Goal: Task Accomplishment & Management: Manage account settings

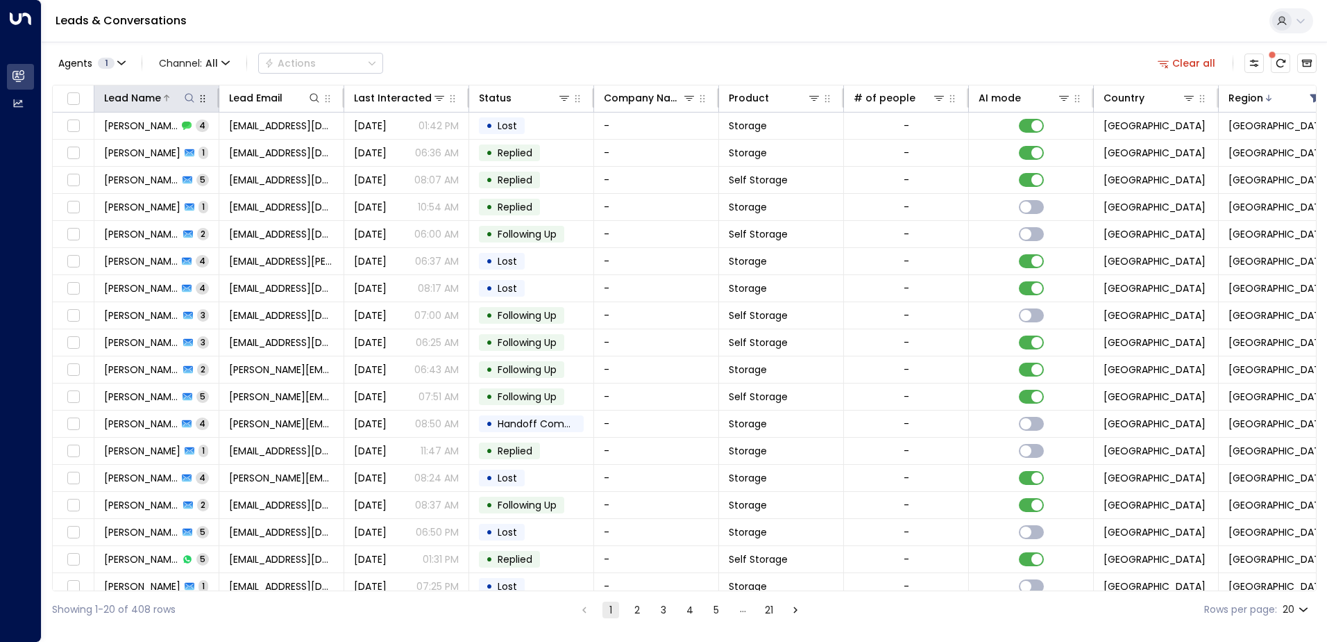
click at [188, 94] on icon at bounding box center [189, 97] width 9 height 9
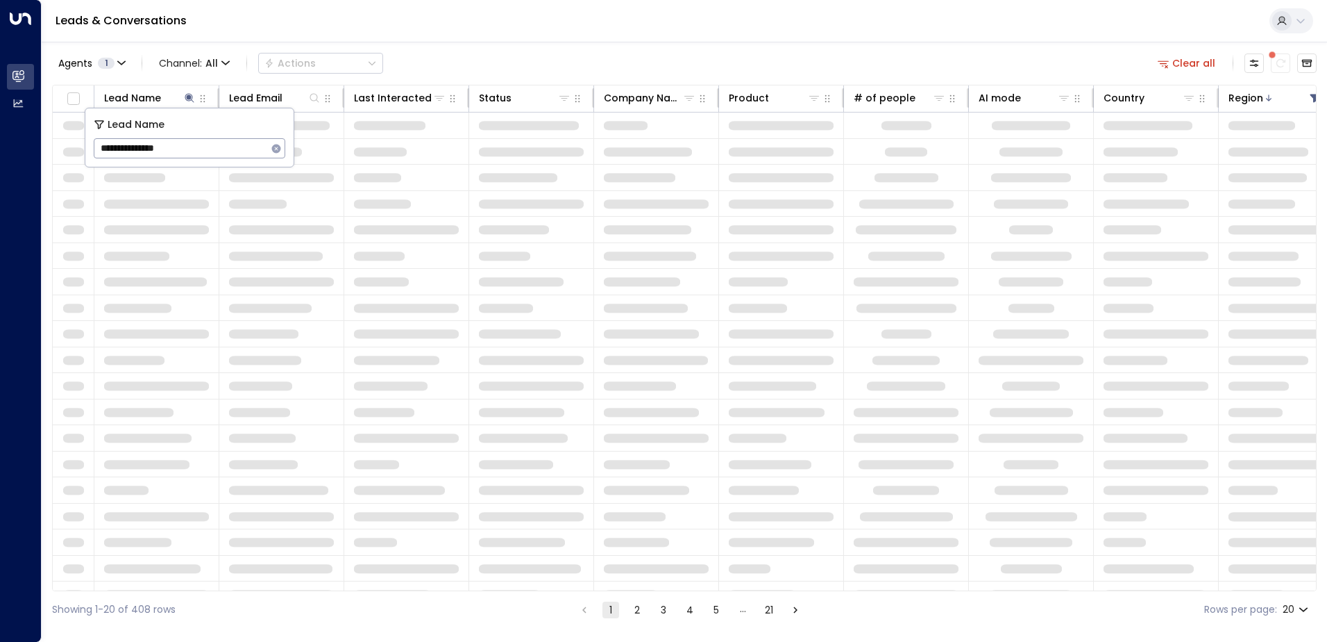
type input "**********"
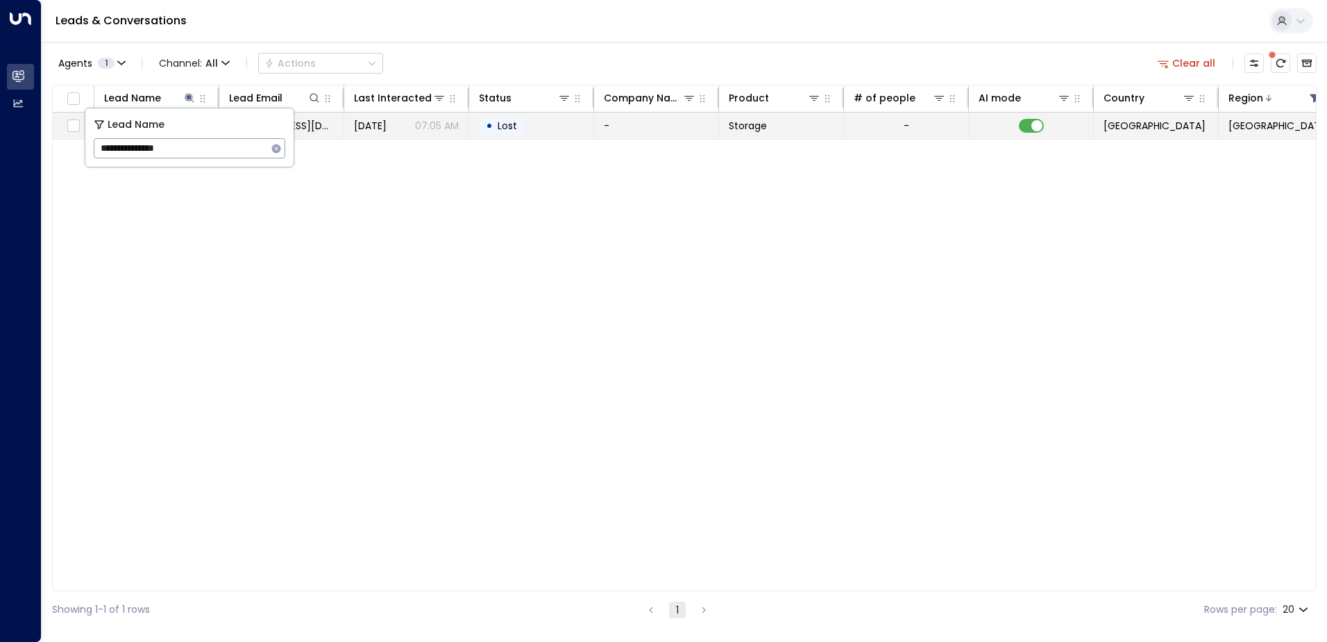
click at [512, 124] on span "Lost" at bounding box center [507, 126] width 19 height 14
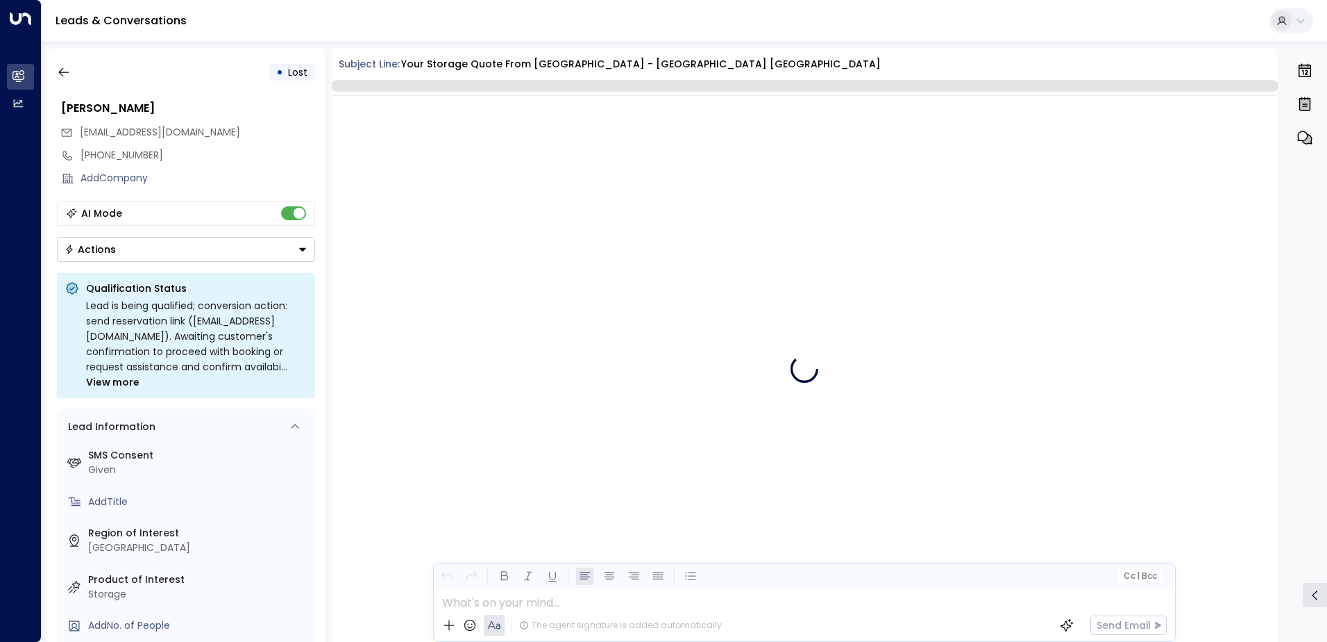
scroll to position [2738, 0]
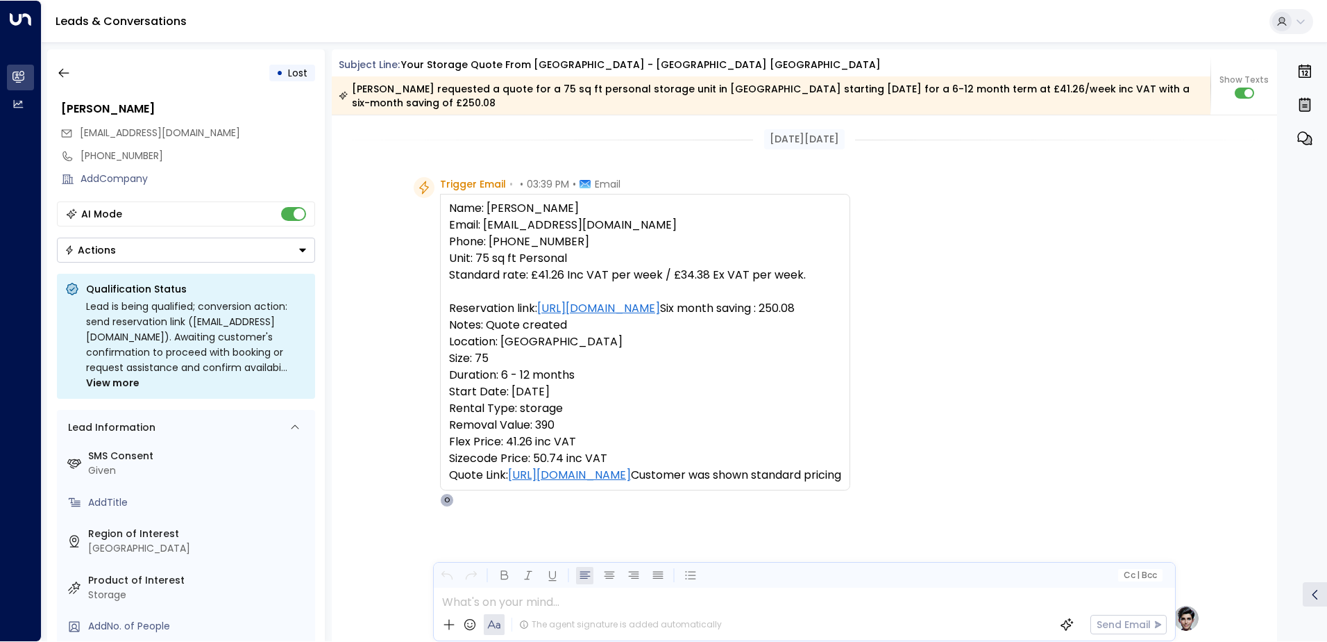
scroll to position [2889, 0]
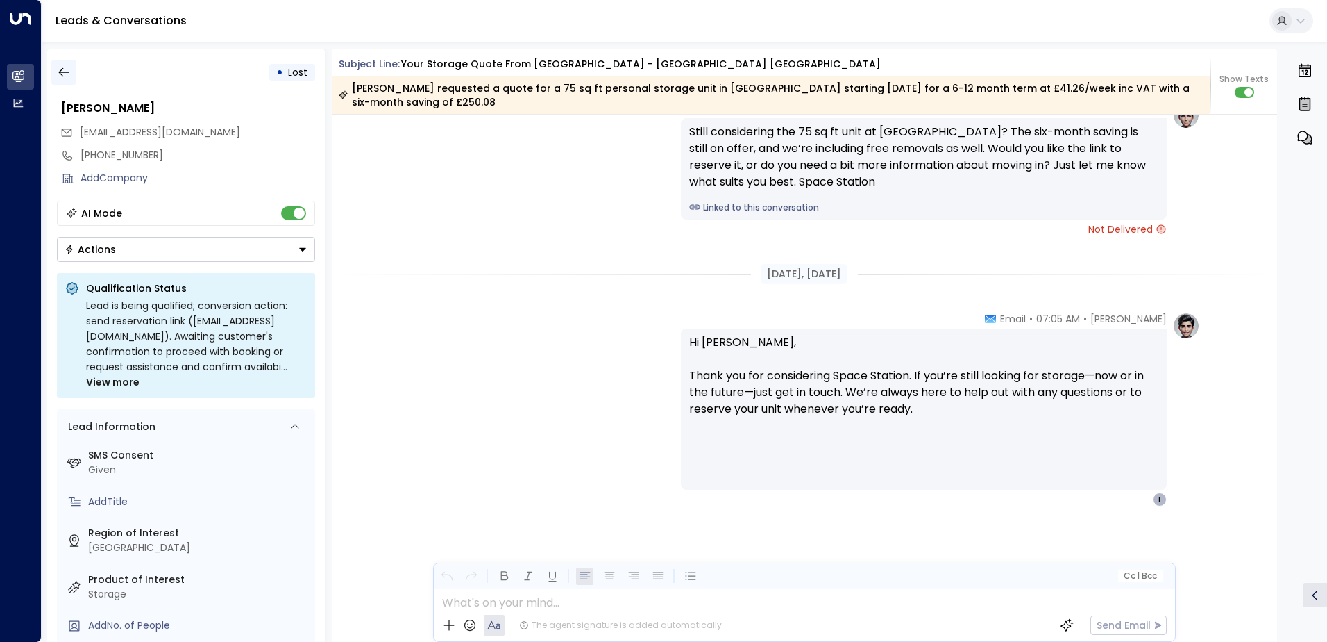
click at [65, 72] on icon "button" at bounding box center [64, 72] width 14 height 14
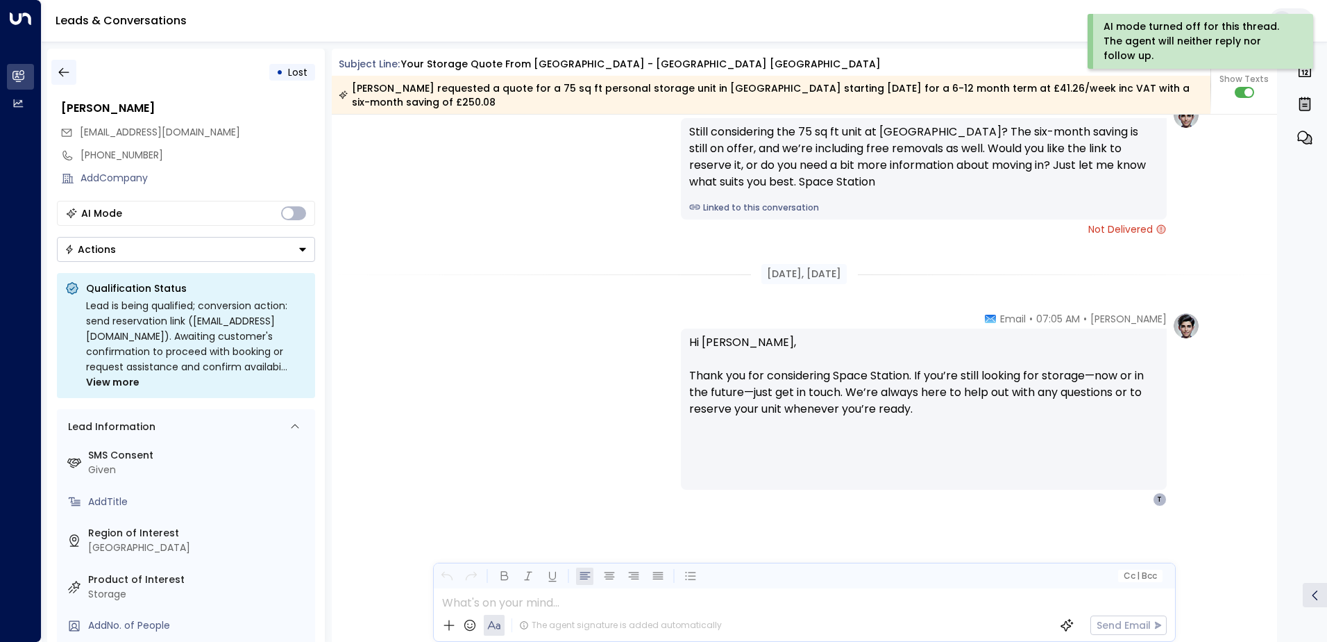
click at [57, 73] on icon "button" at bounding box center [64, 72] width 14 height 14
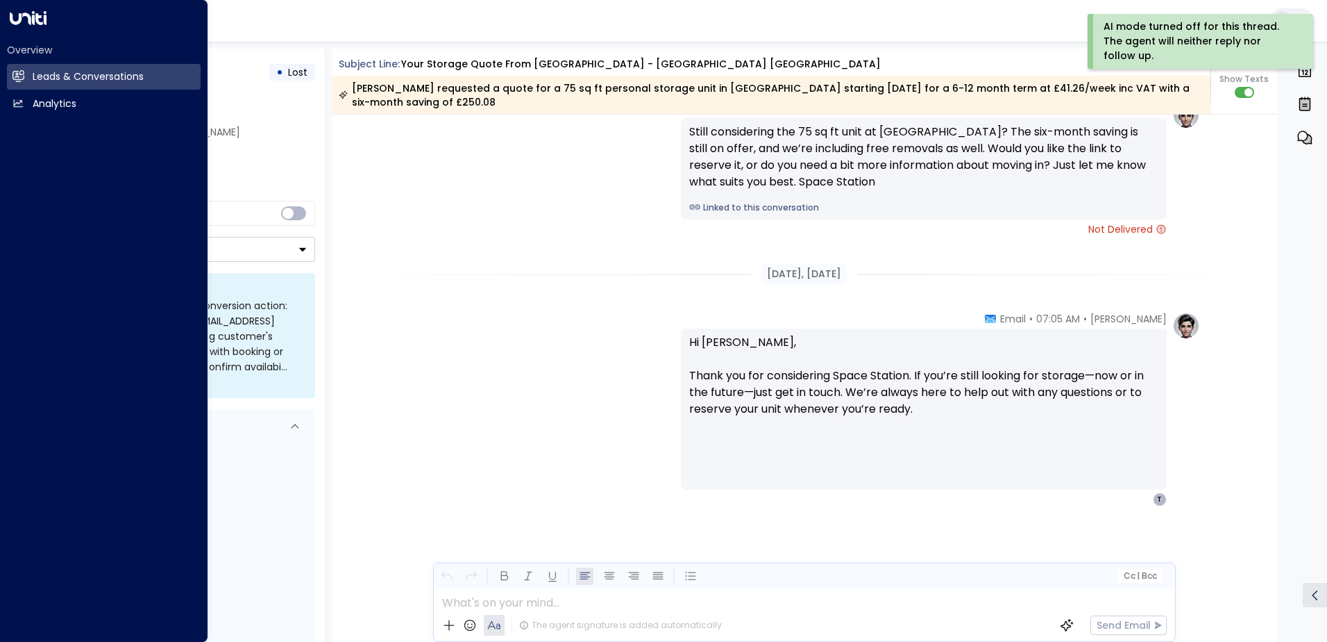
click at [0, 72] on html "AI mode turned off for this thread. The agent will neither reply nor follow up.…" at bounding box center [663, 324] width 1327 height 648
click at [25, 76] on link "Leads & Conversations Leads & Conversations" at bounding box center [104, 77] width 194 height 26
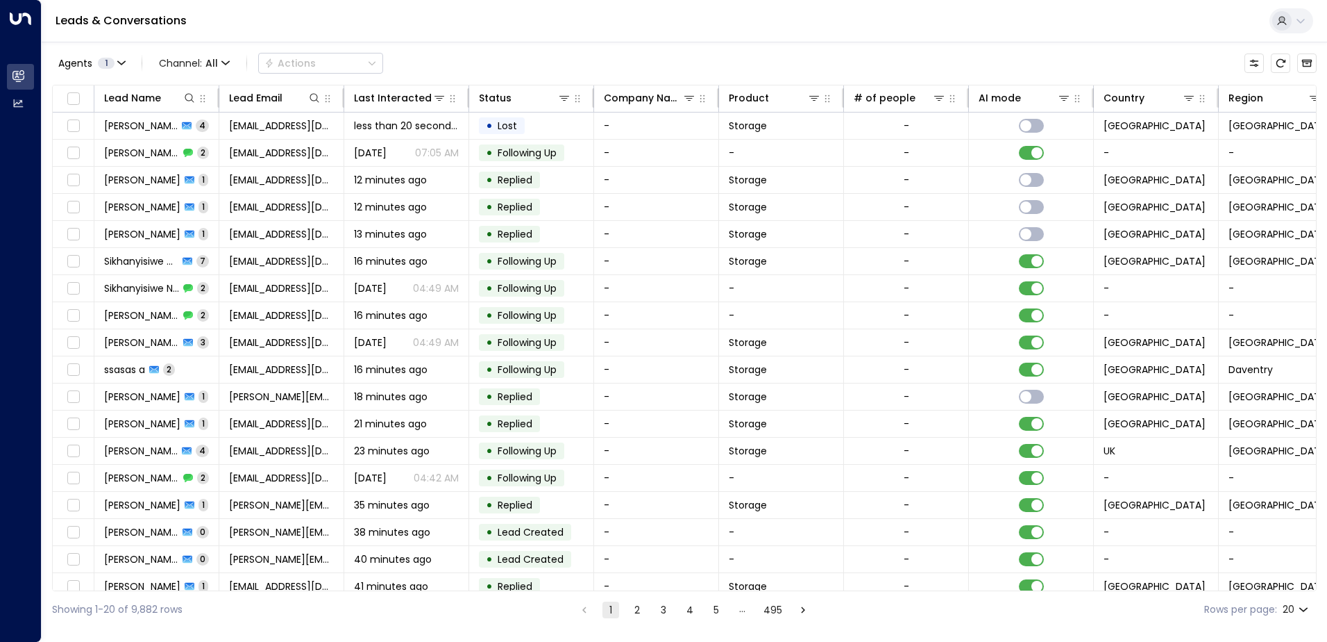
click at [1308, 590] on div "Lead Name Lead Email Last Interacted Status Company Name Product # of people AI…" at bounding box center [684, 338] width 1265 height 506
click at [1266, 97] on icon at bounding box center [1269, 97] width 6 height 6
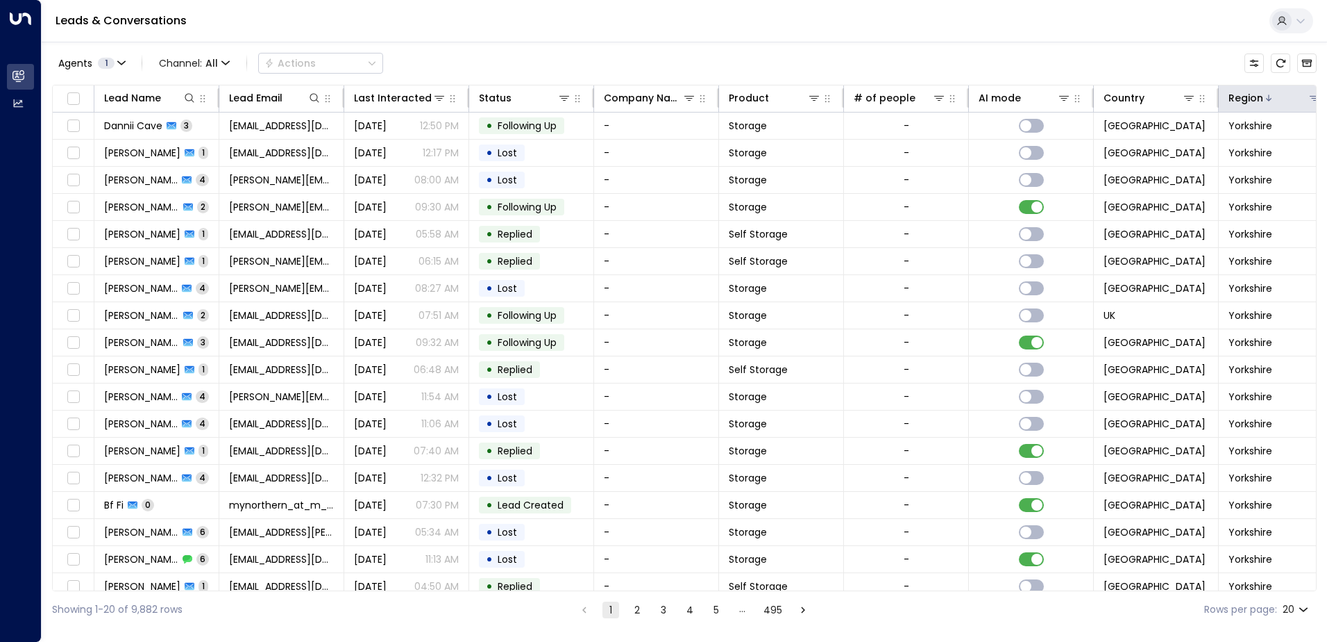
click at [1309, 105] on div "Region" at bounding box center [1275, 98] width 93 height 17
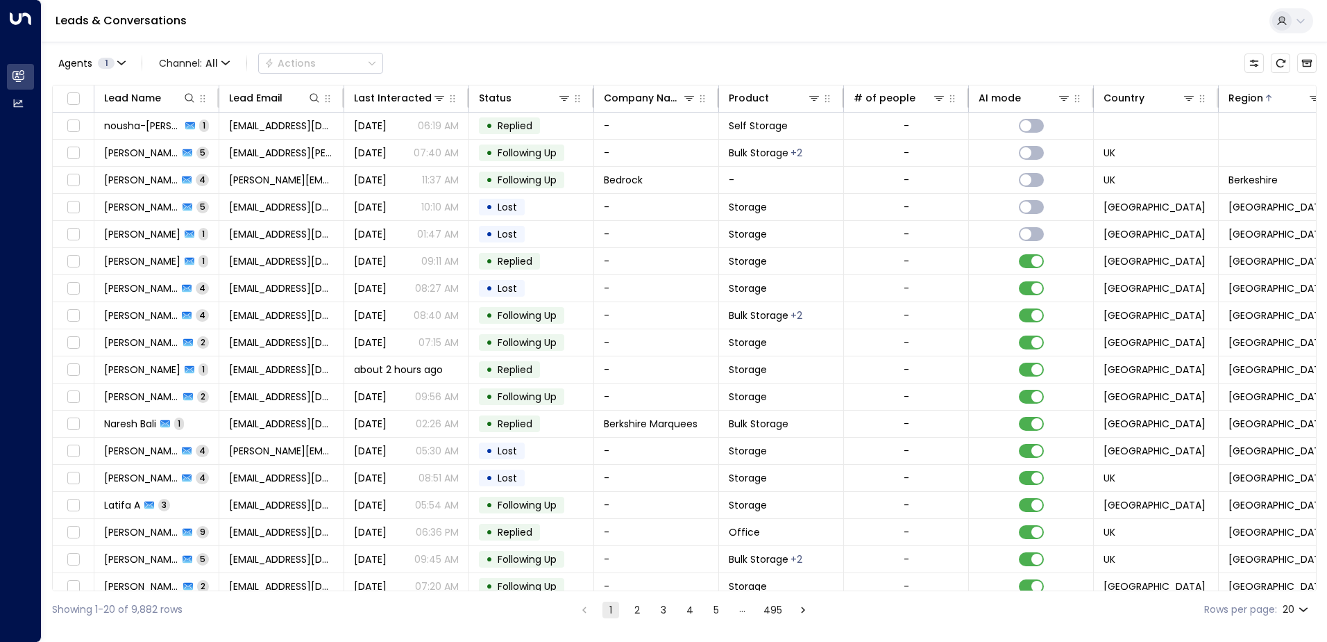
scroll to position [0, 33]
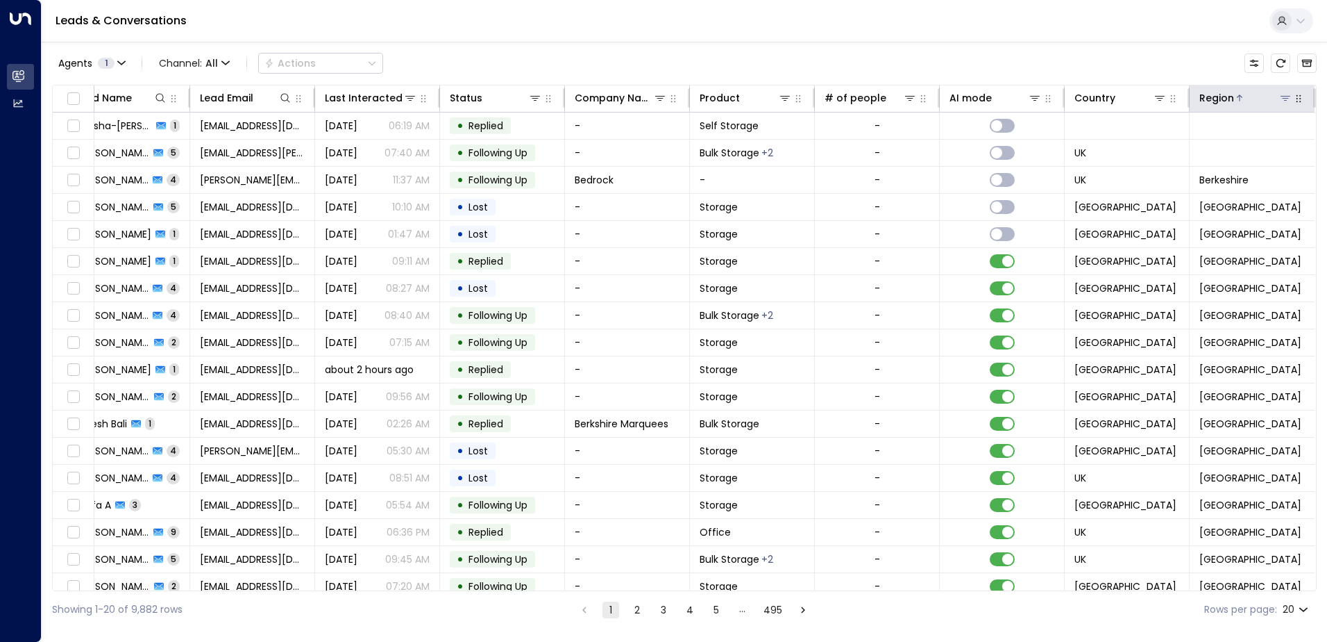
click at [1282, 101] on icon at bounding box center [1286, 98] width 10 height 5
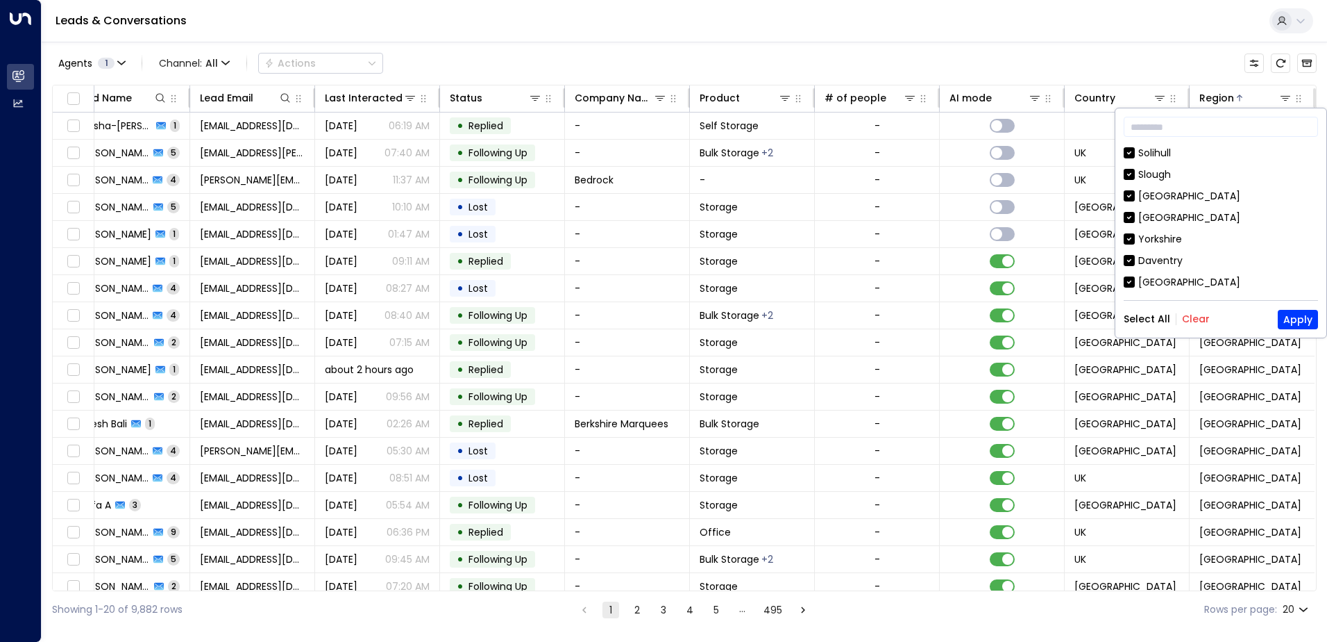
click at [1198, 317] on button "Clear" at bounding box center [1196, 318] width 28 height 11
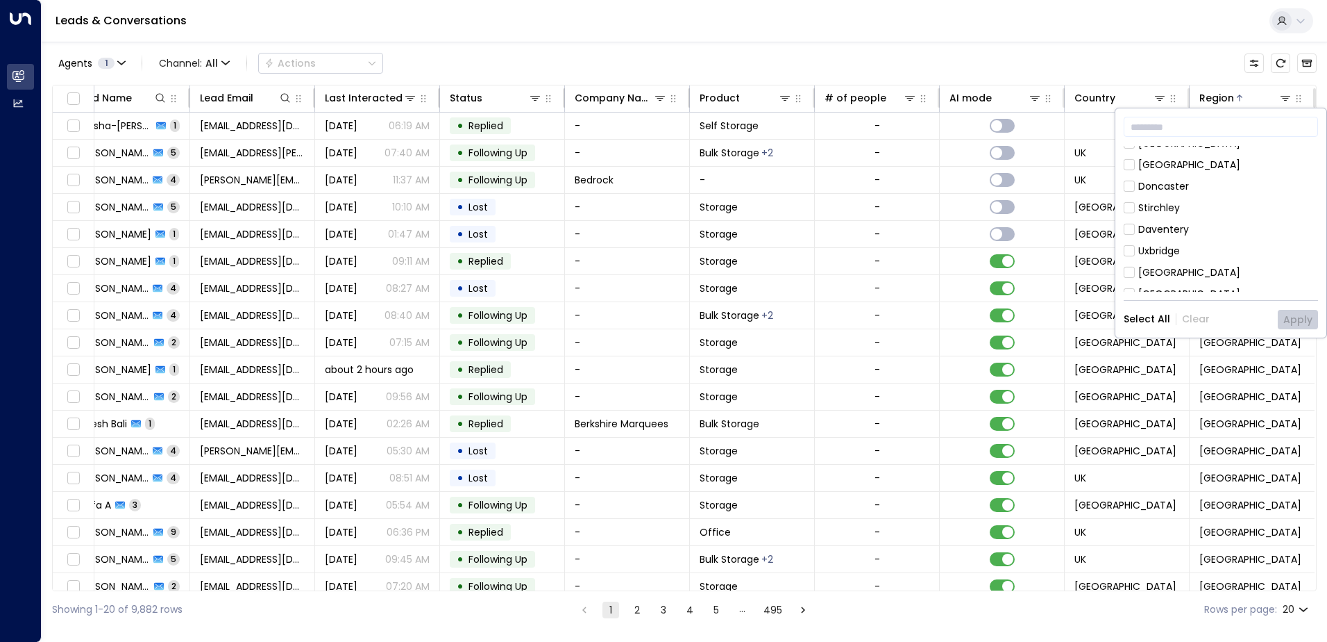
scroll to position [208, 0]
click at [1154, 226] on div "[GEOGRAPHIC_DATA]" at bounding box center [1190, 224] width 102 height 15
click at [1298, 320] on button "Apply" at bounding box center [1298, 319] width 40 height 19
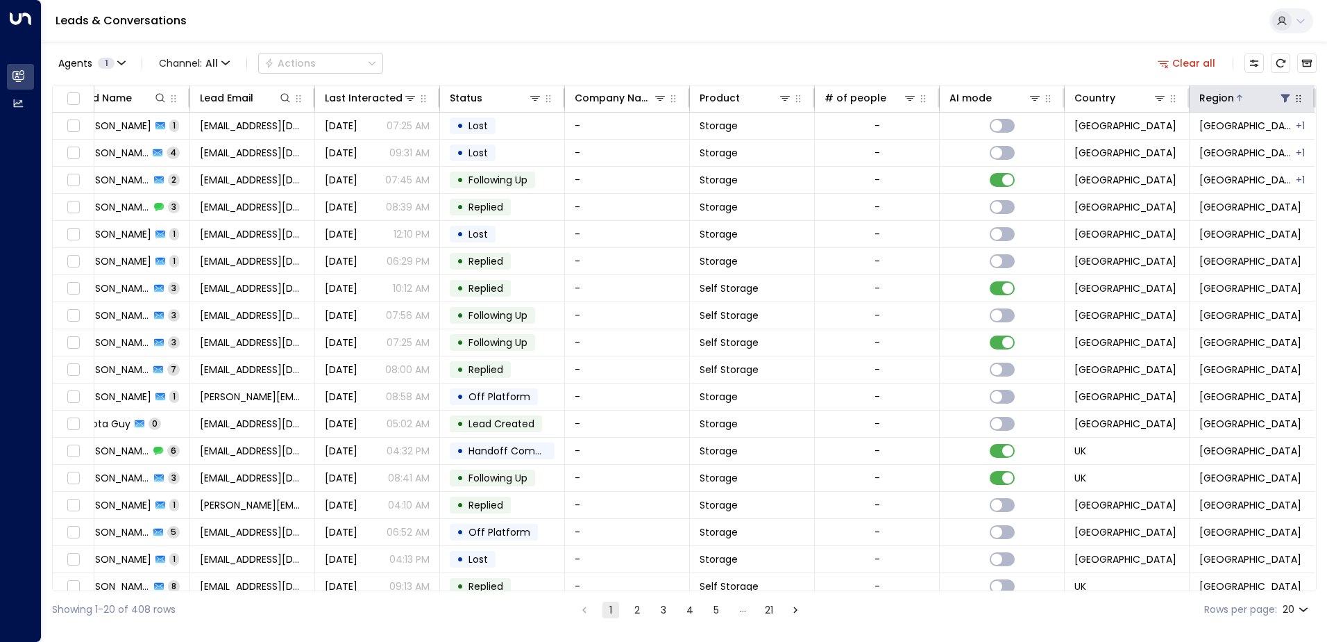
click at [1301, 101] on button "button" at bounding box center [1299, 99] width 14 height 14
click at [1284, 102] on icon at bounding box center [1285, 97] width 11 height 11
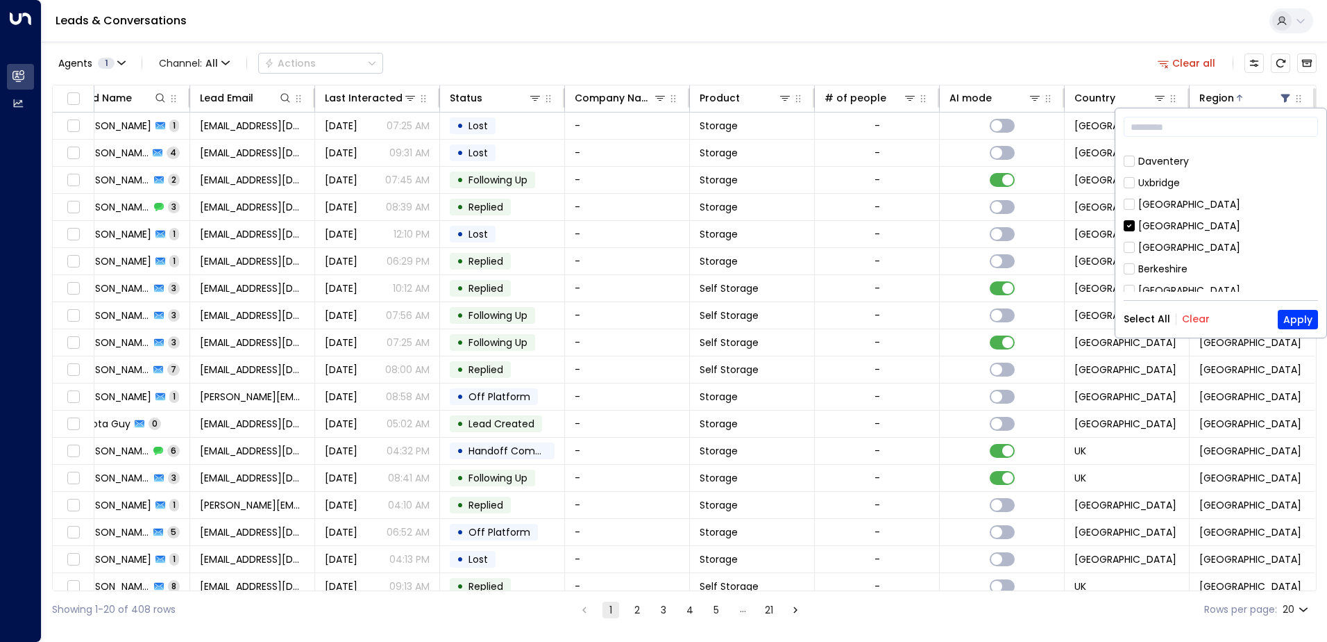
scroll to position [208, 0]
click at [1293, 314] on button "Apply" at bounding box center [1298, 319] width 40 height 19
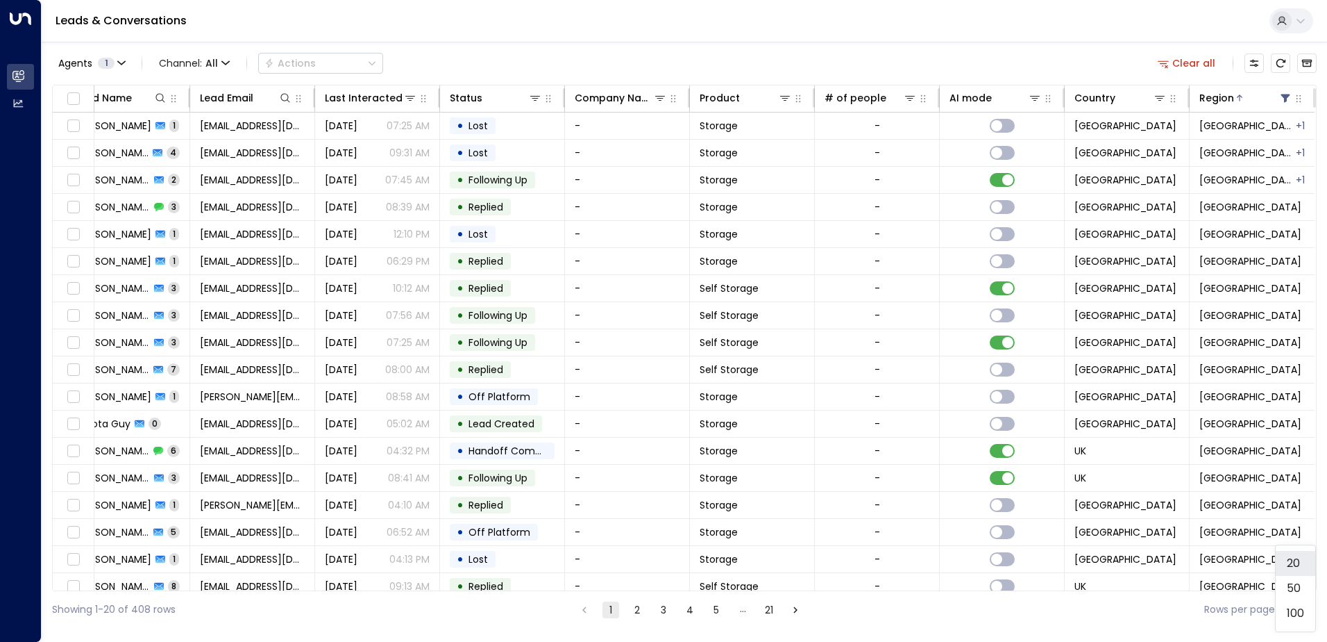
click at [1305, 617] on body "Overview Leads & Conversations Leads & Conversations Analytics Analytics Leads …" at bounding box center [663, 314] width 1327 height 628
click at [1296, 614] on li "100" at bounding box center [1296, 613] width 40 height 25
type input "***"
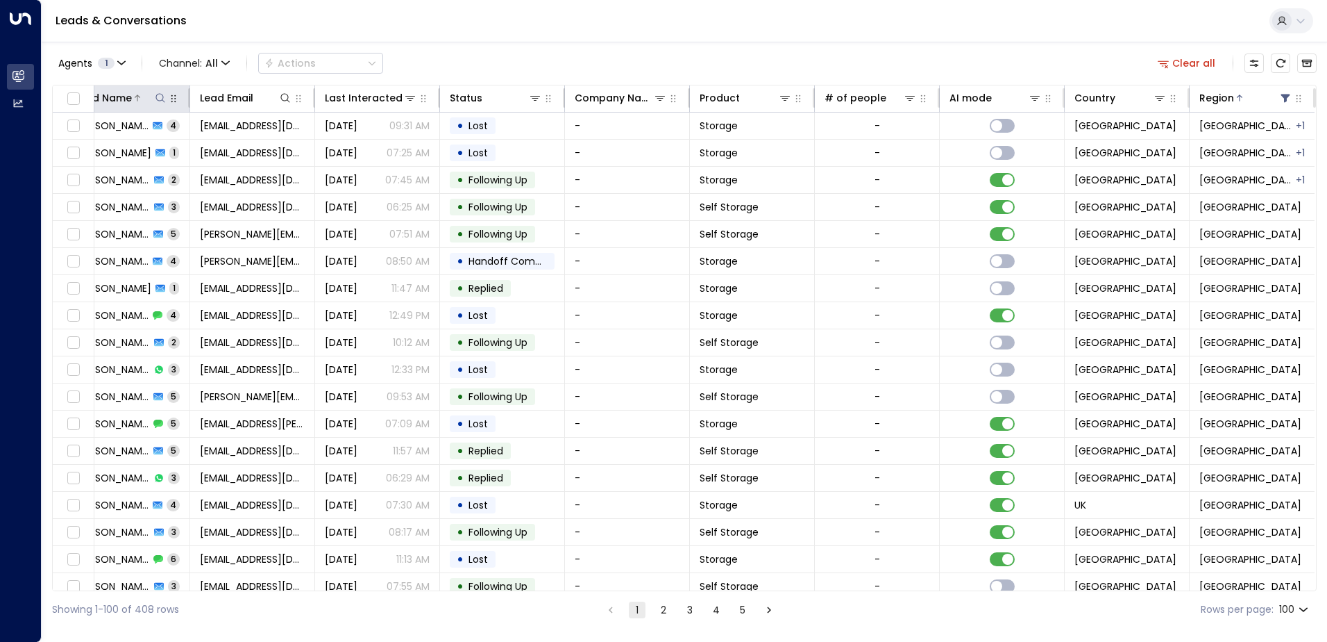
click at [155, 102] on icon at bounding box center [160, 97] width 11 height 11
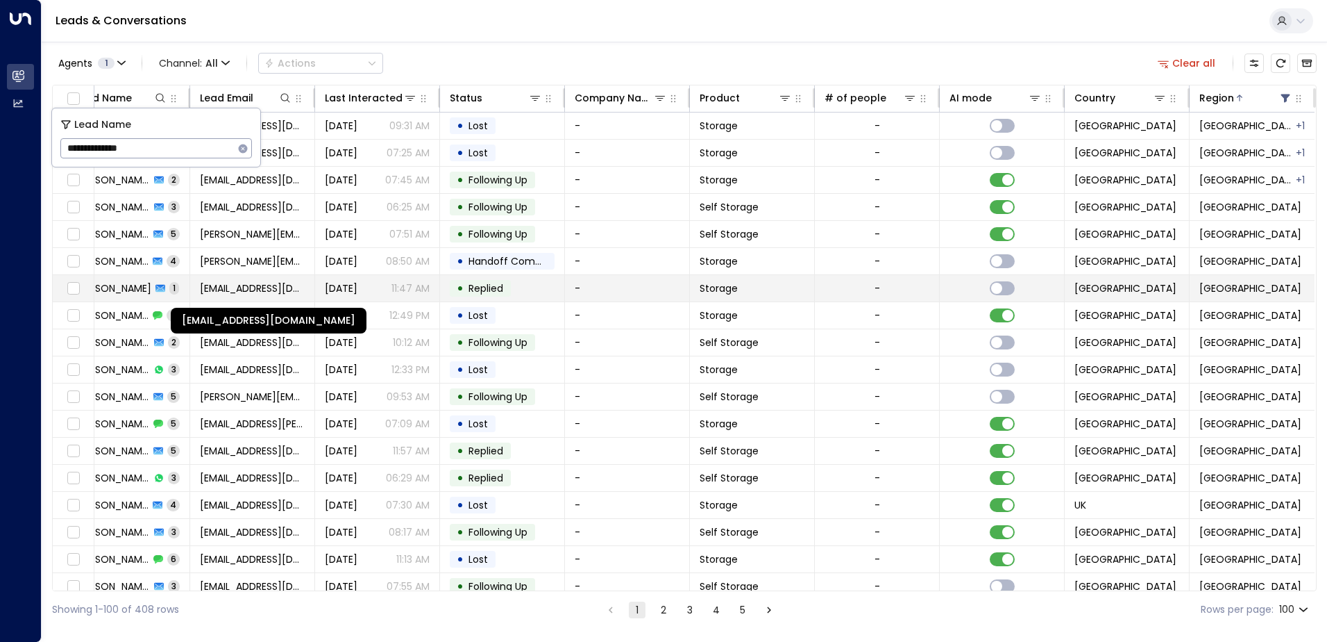
type input "**********"
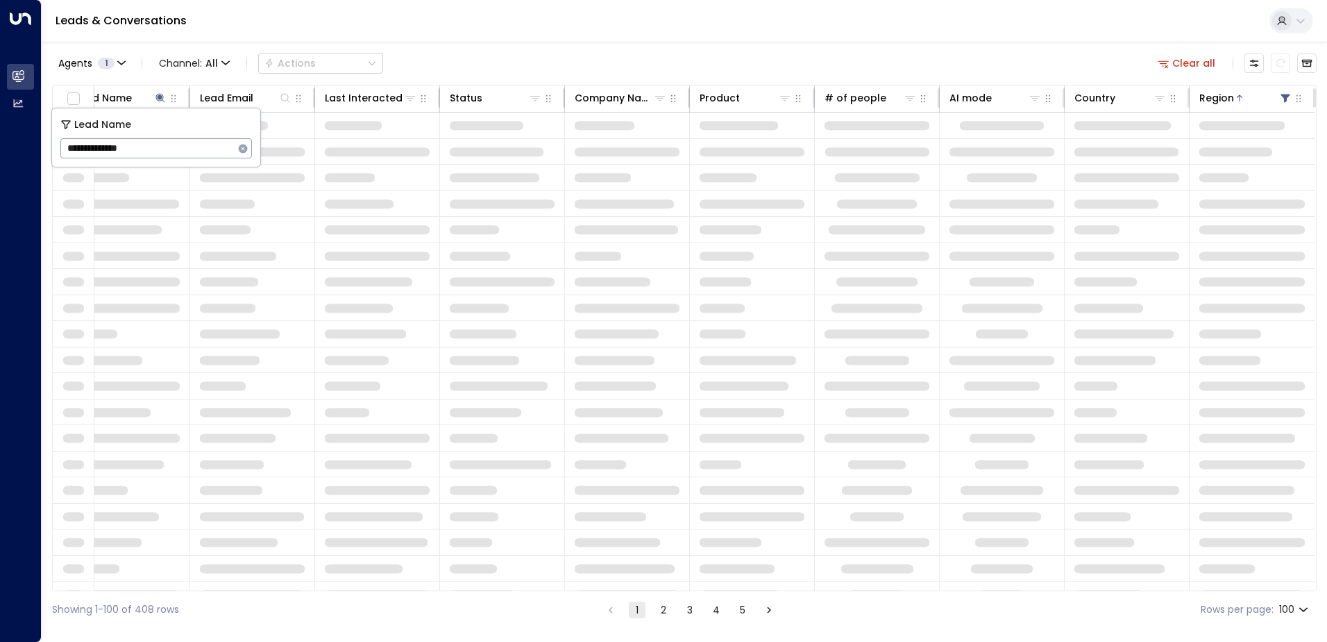
scroll to position [0, 29]
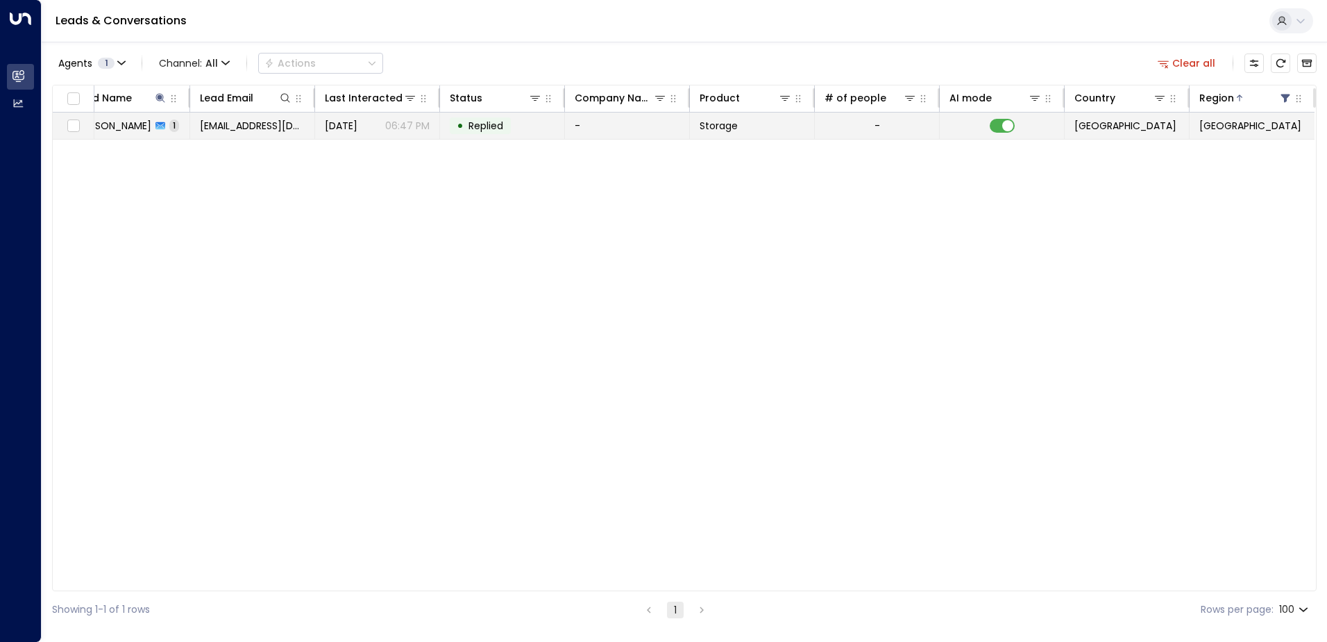
click at [452, 132] on div "• Replied" at bounding box center [480, 125] width 61 height 17
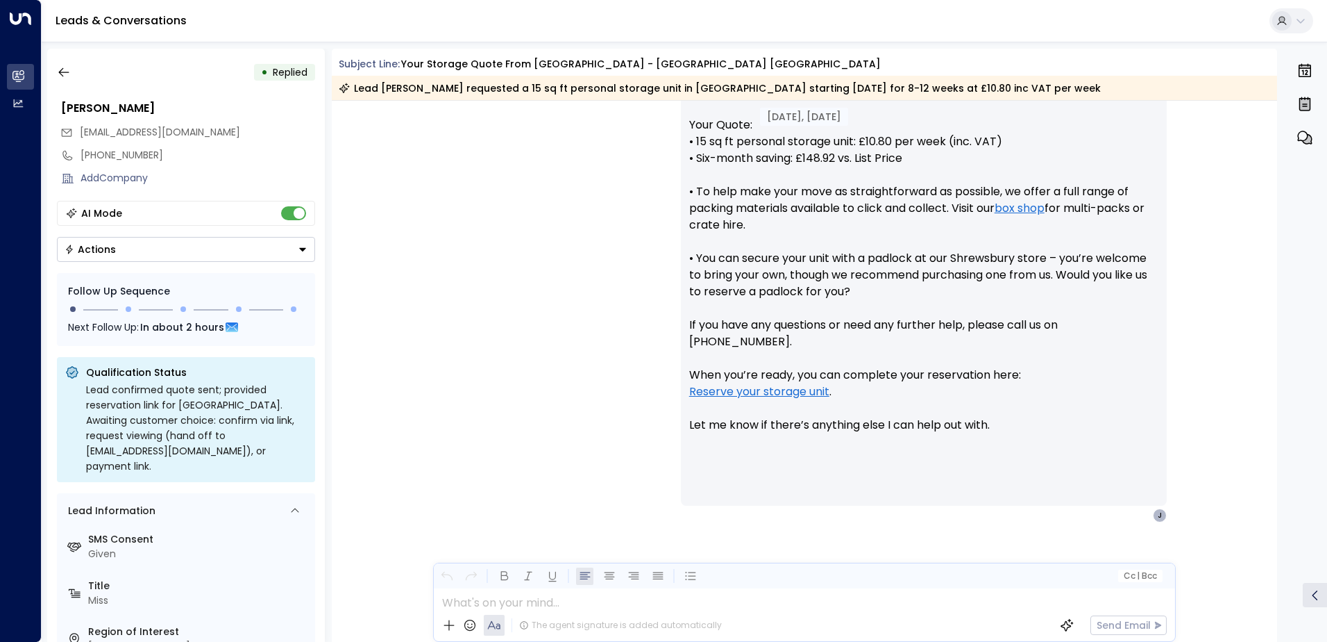
scroll to position [548, 0]
click at [60, 73] on icon "button" at bounding box center [64, 72] width 14 height 14
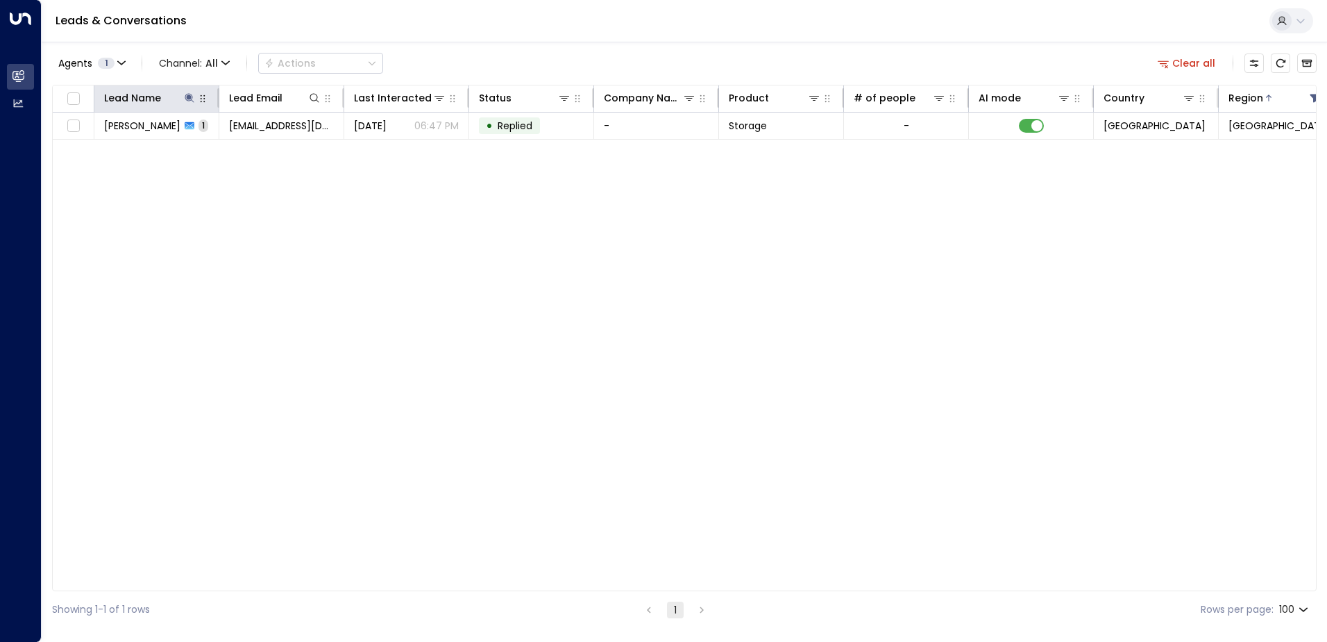
click at [197, 101] on icon "button" at bounding box center [202, 98] width 11 height 11
click at [193, 101] on icon at bounding box center [189, 97] width 9 height 9
click at [275, 151] on icon "button" at bounding box center [276, 148] width 9 height 9
